Goal: Information Seeking & Learning: Understand process/instructions

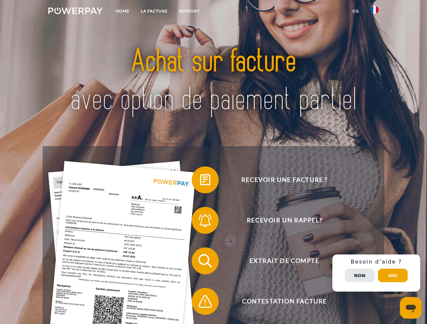
click at [75, 12] on img at bounding box center [75, 10] width 54 height 7
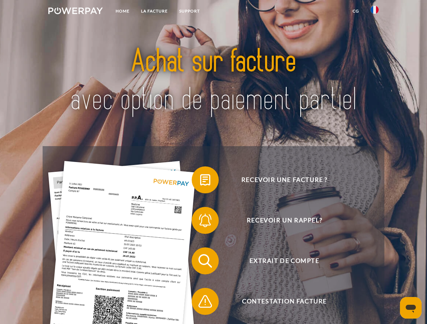
click at [375, 12] on img at bounding box center [374, 10] width 8 height 8
click at [356, 11] on link "CG" at bounding box center [356, 11] width 18 height 12
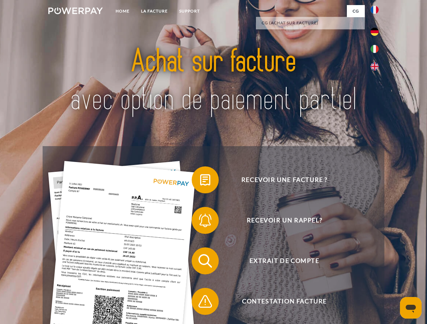
click at [200, 182] on span at bounding box center [195, 180] width 34 height 34
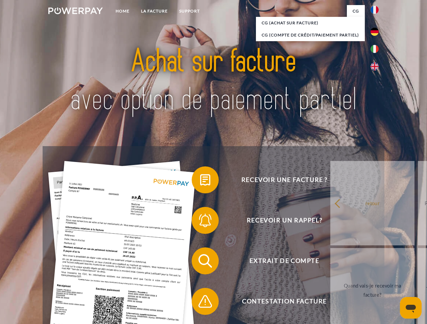
click at [200, 222] on span at bounding box center [195, 221] width 34 height 34
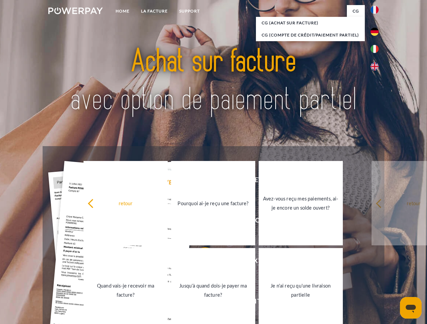
click at [200, 263] on link "Jusqu'à quand dois-je payer ma facture?" at bounding box center [213, 290] width 84 height 85
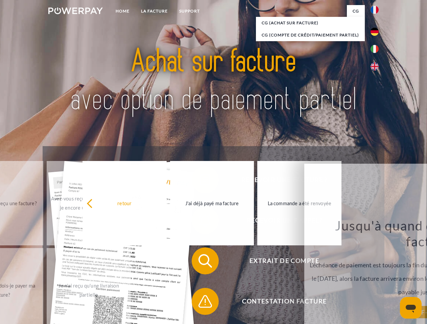
click at [200, 303] on span at bounding box center [195, 302] width 34 height 34
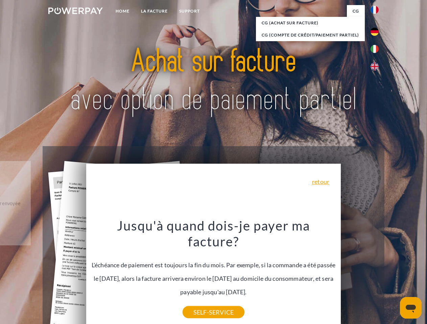
click at [376, 273] on div "Recevoir une facture ? Recevoir un rappel? Extrait de compte retour" at bounding box center [213, 281] width 341 height 270
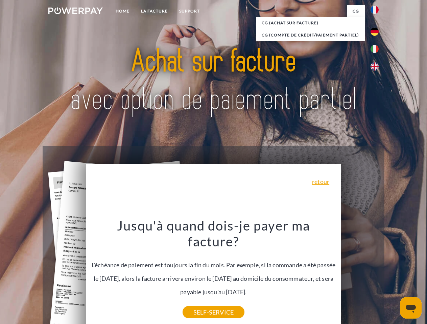
click at [360, 275] on span "Extrait de compte" at bounding box center [284, 261] width 166 height 27
click at [393, 276] on header "Home LA FACTURE Support" at bounding box center [213, 233] width 427 height 467
